Goal: Transaction & Acquisition: Purchase product/service

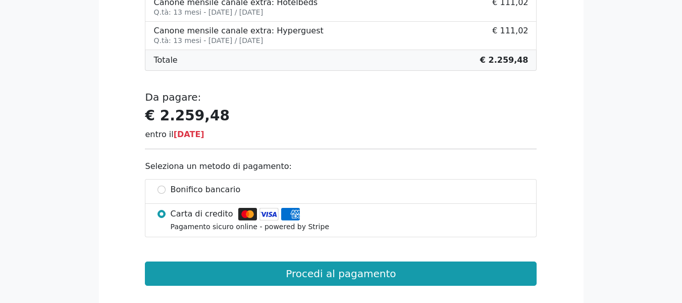
scroll to position [282, 0]
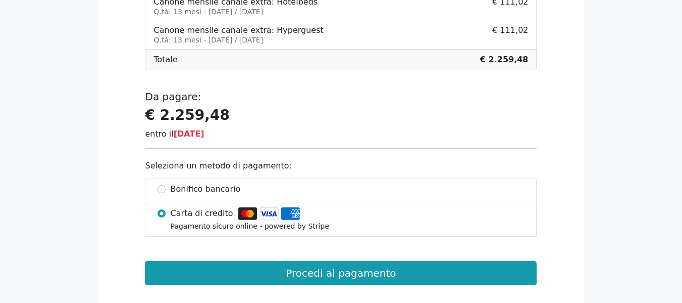
click at [177, 184] on span "Bonifico bancario" at bounding box center [206, 189] width 70 height 12
click at [166, 185] on input "Bonifico bancario" at bounding box center [162, 189] width 8 height 8
radio input "true"
click at [261, 258] on form "Seleziona un metodo di pagamento: Bonifico bancario Carta di credito Pagamento …" at bounding box center [341, 223] width 392 height 124
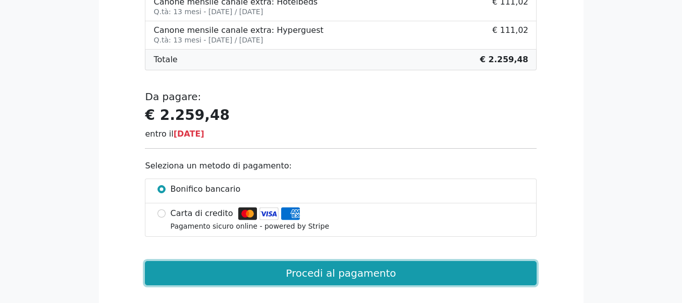
click at [263, 275] on button "Procedi al pagamento" at bounding box center [341, 273] width 392 height 24
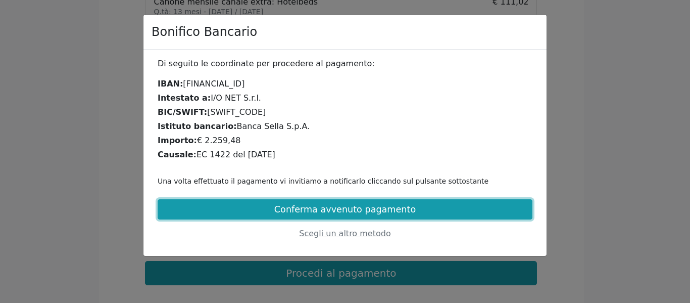
click at [360, 210] on button "Conferma avvenuto pagamento" at bounding box center [345, 209] width 375 height 20
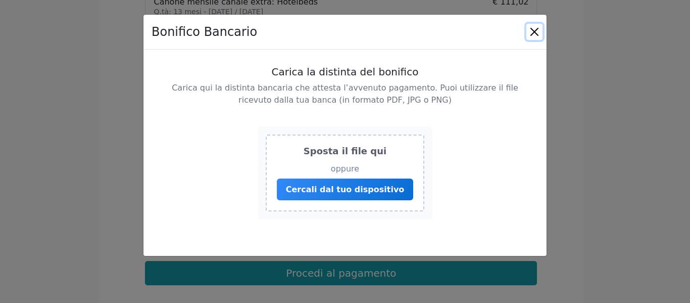
click at [539, 32] on button "Close" at bounding box center [534, 32] width 16 height 16
